Goal: Task Accomplishment & Management: Complete application form

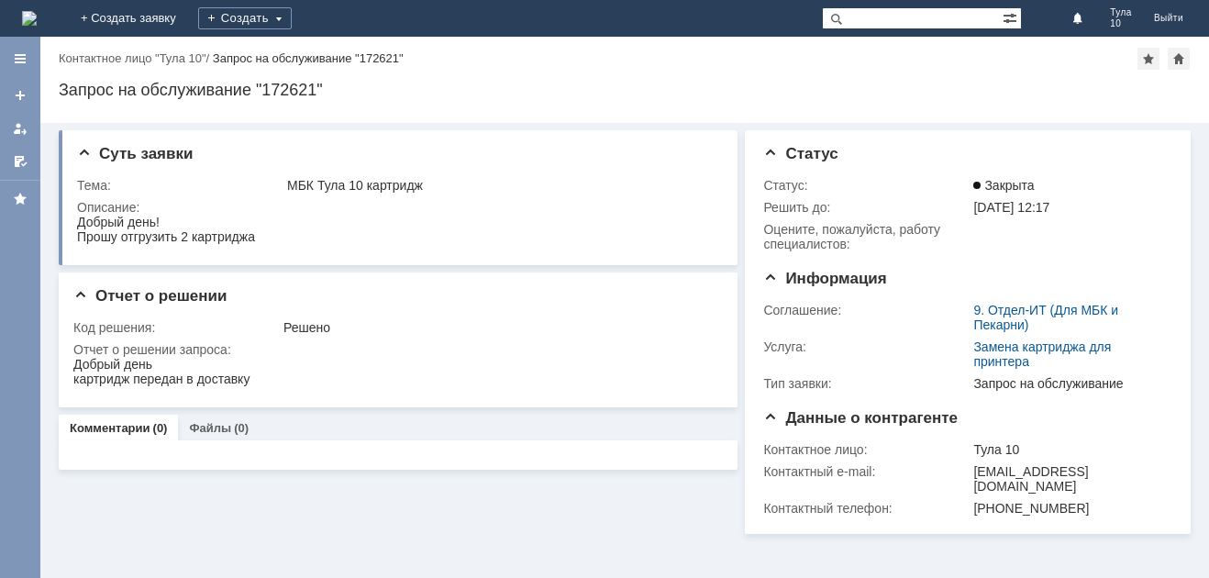
click at [37, 18] on img at bounding box center [29, 18] width 15 height 15
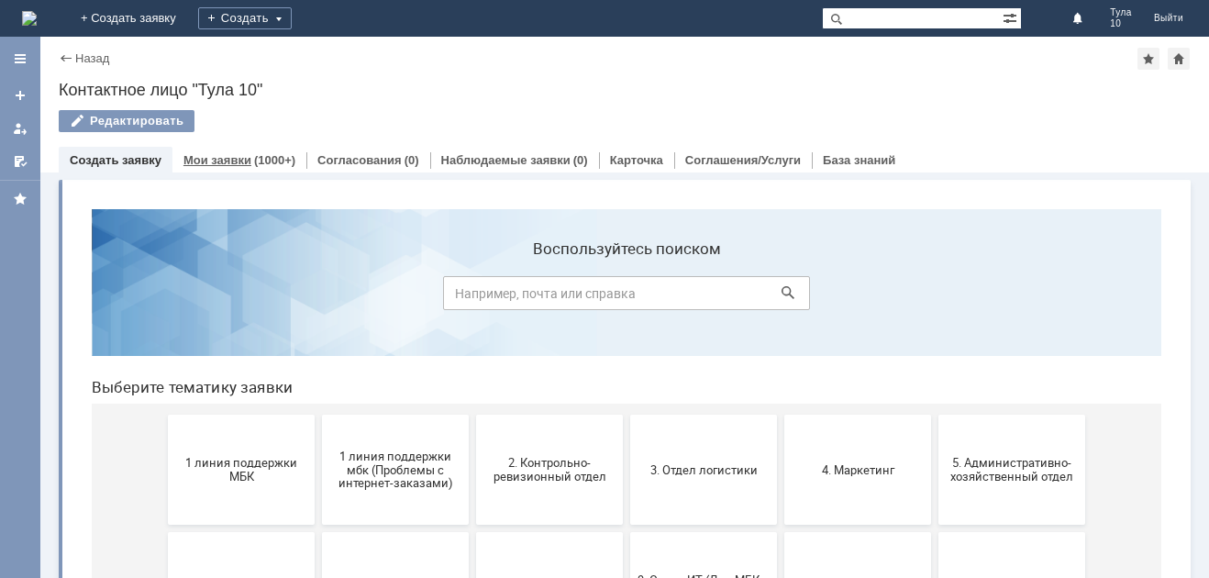
click at [194, 149] on div "Мои заявки (1000+)" at bounding box center [239, 160] width 134 height 27
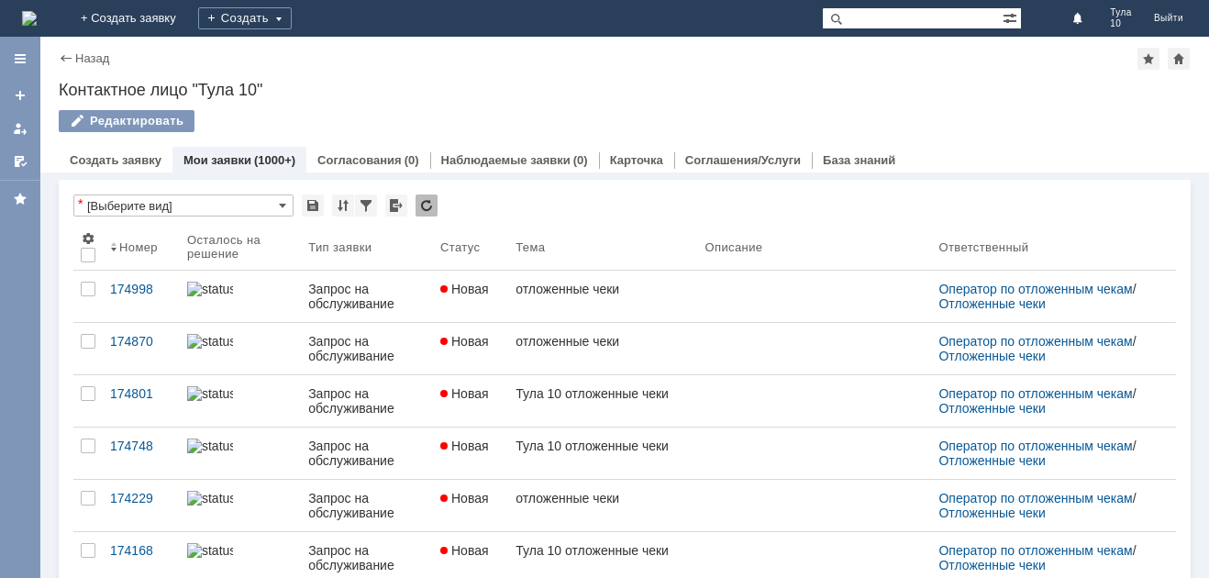
click at [37, 26] on img at bounding box center [29, 18] width 15 height 15
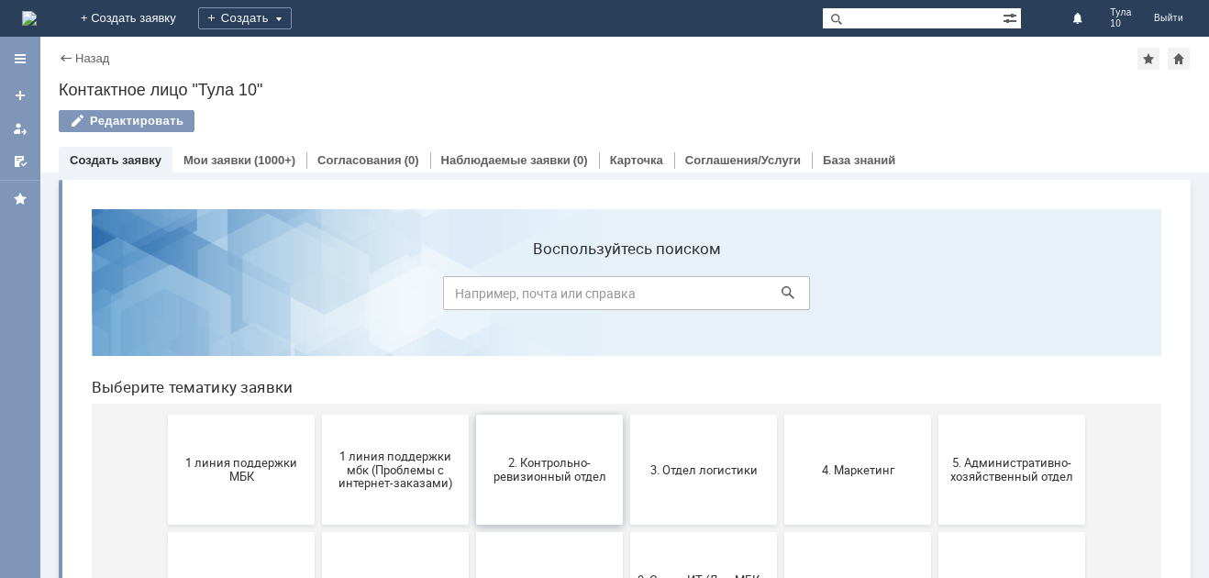
click at [513, 472] on span "2. Контрольно-ревизионный отдел" at bounding box center [549, 470] width 136 height 28
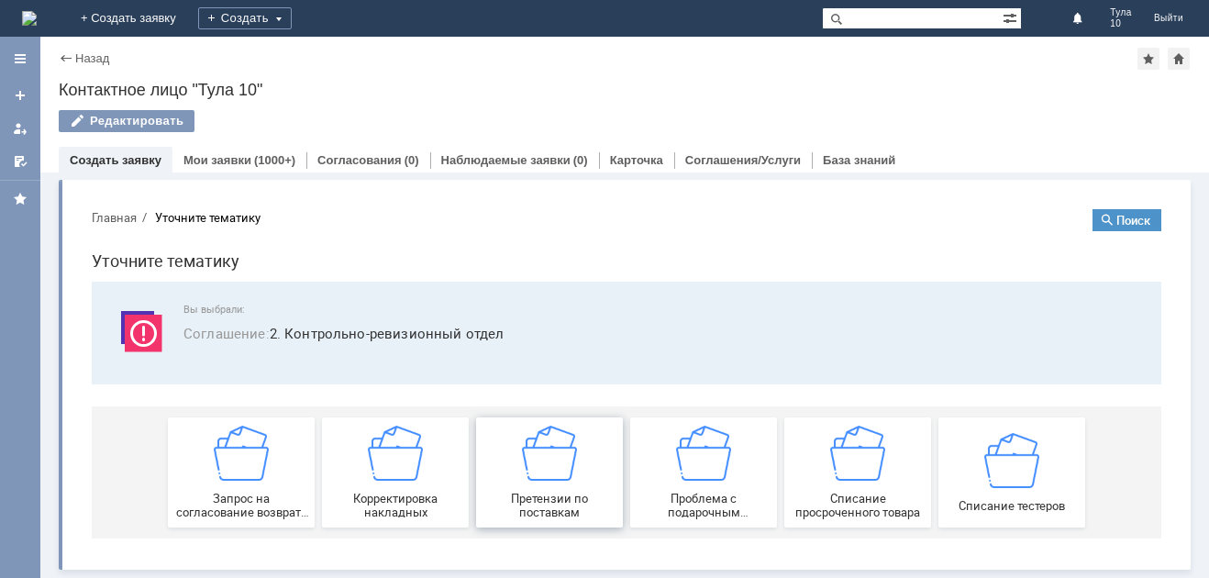
click at [527, 460] on img at bounding box center [549, 453] width 55 height 55
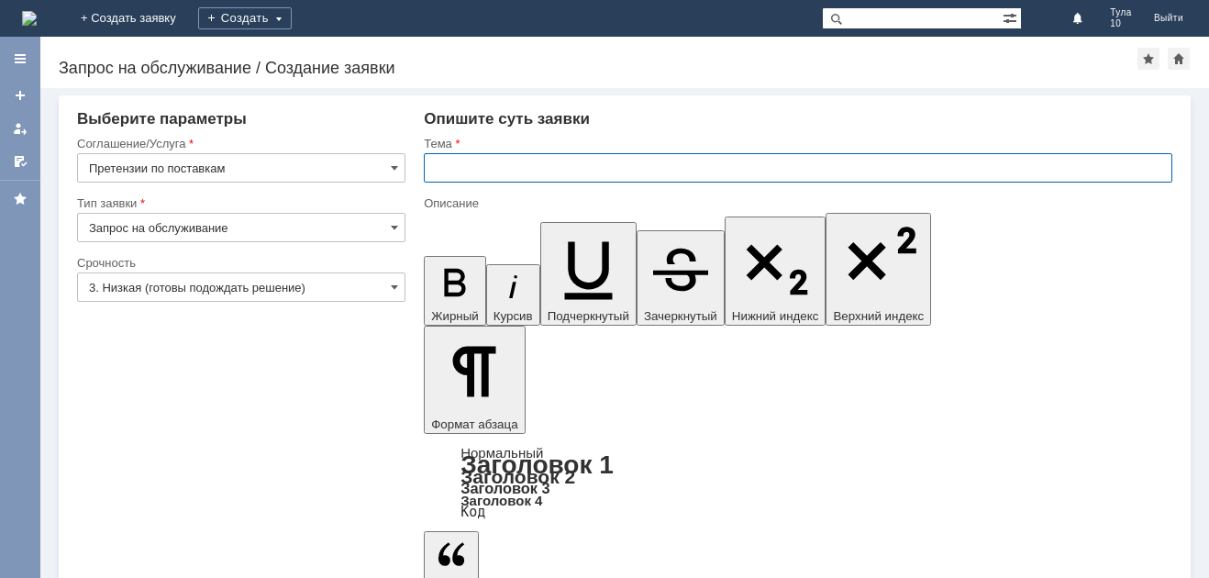
click at [449, 174] on input "text" at bounding box center [798, 167] width 748 height 29
click at [438, 163] on input "Тула 10 расхождения" at bounding box center [798, 167] width 748 height 29
type input "МБК Тула 10 расхождения"
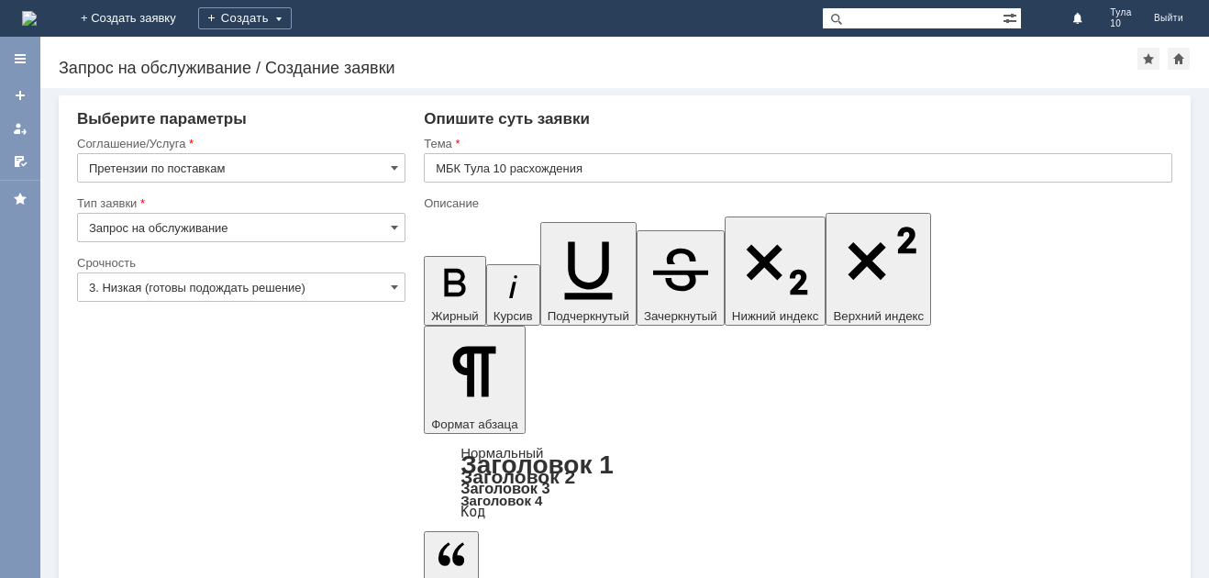
click at [244, 301] on input "3. Низкая (готовы подождать решение)" at bounding box center [241, 286] width 328 height 29
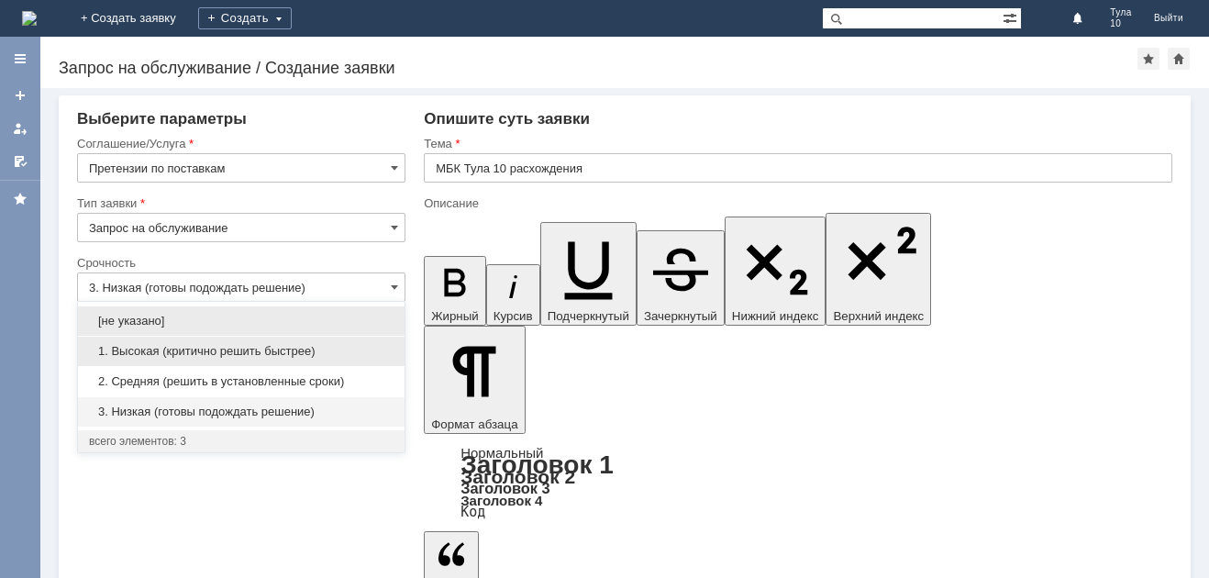
click at [177, 347] on span "1. Высокая (критично решить быстрее)" at bounding box center [241, 351] width 304 height 15
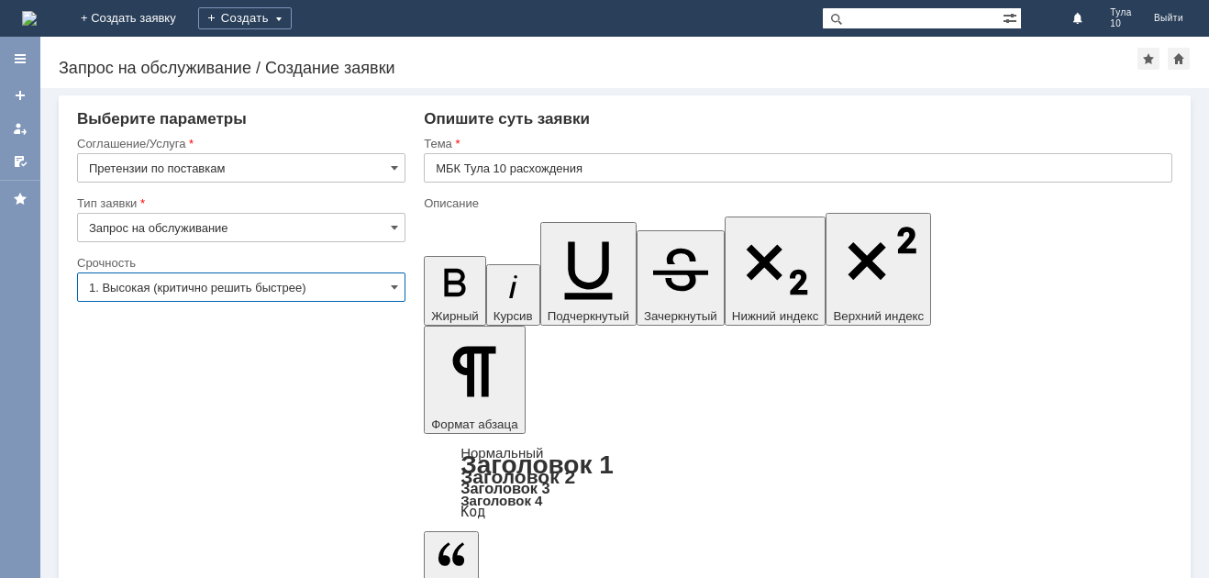
type input "1. Высокая (критично решить быстрее)"
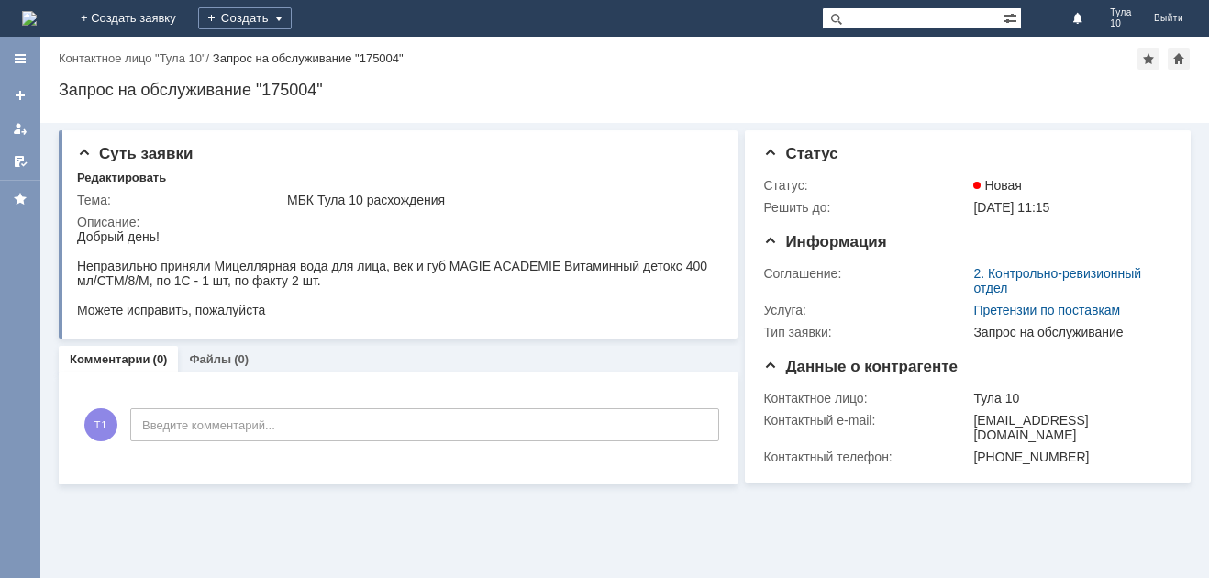
click at [37, 17] on img at bounding box center [29, 18] width 15 height 15
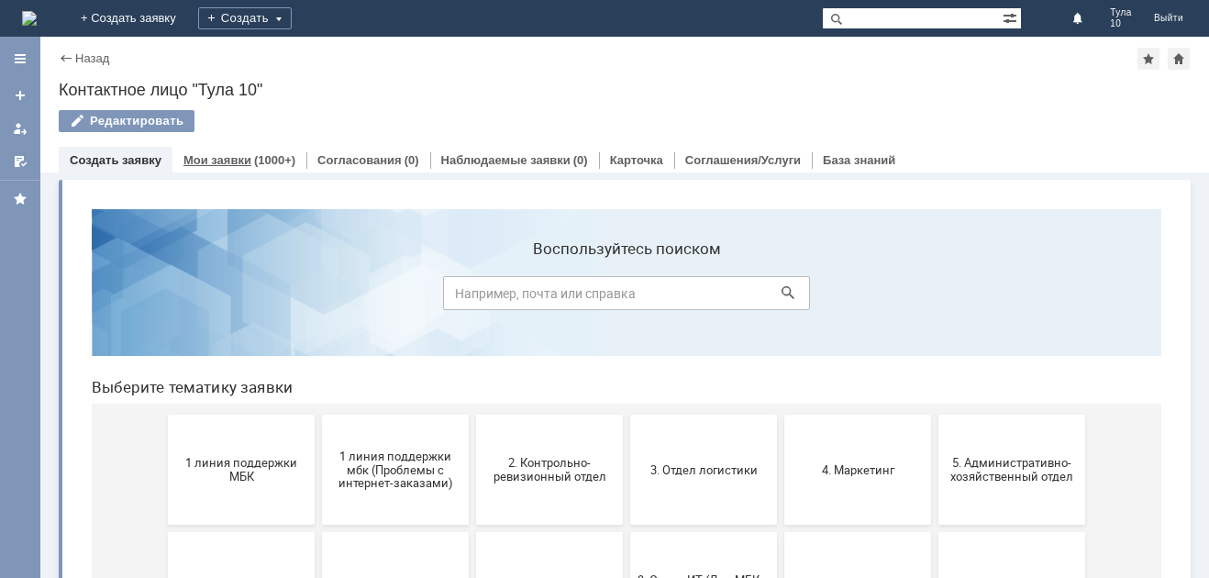
click at [231, 159] on link "Мои заявки" at bounding box center [217, 160] width 68 height 14
